Goal: Task Accomplishment & Management: Complete application form

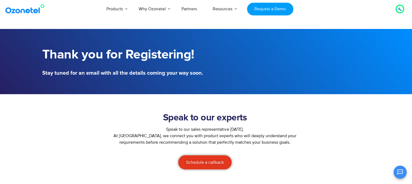
scroll to position [66, 0]
click at [215, 165] on span "Schedule a callback" at bounding box center [205, 162] width 38 height 4
click at [401, 10] on icon at bounding box center [400, 9] width 3 height 3
click at [399, 6] on div at bounding box center [399, 9] width 3 height 7
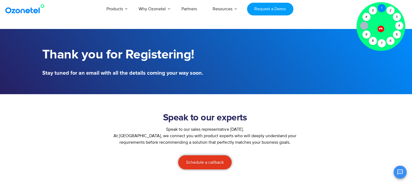
click at [381, 10] on div "1" at bounding box center [382, 8] width 8 height 8
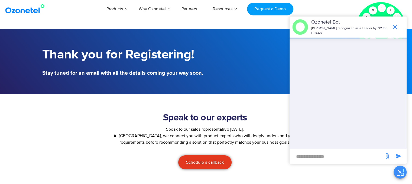
click at [312, 62] on div at bounding box center [349, 93] width 116 height 111
click at [393, 25] on icon "end chat or minimize" at bounding box center [395, 27] width 7 height 7
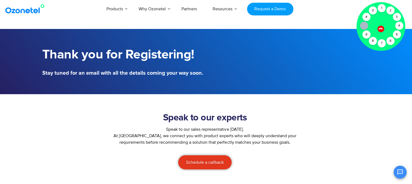
click at [380, 27] on icon at bounding box center [381, 28] width 5 height 5
